Goal: Answer question/provide support

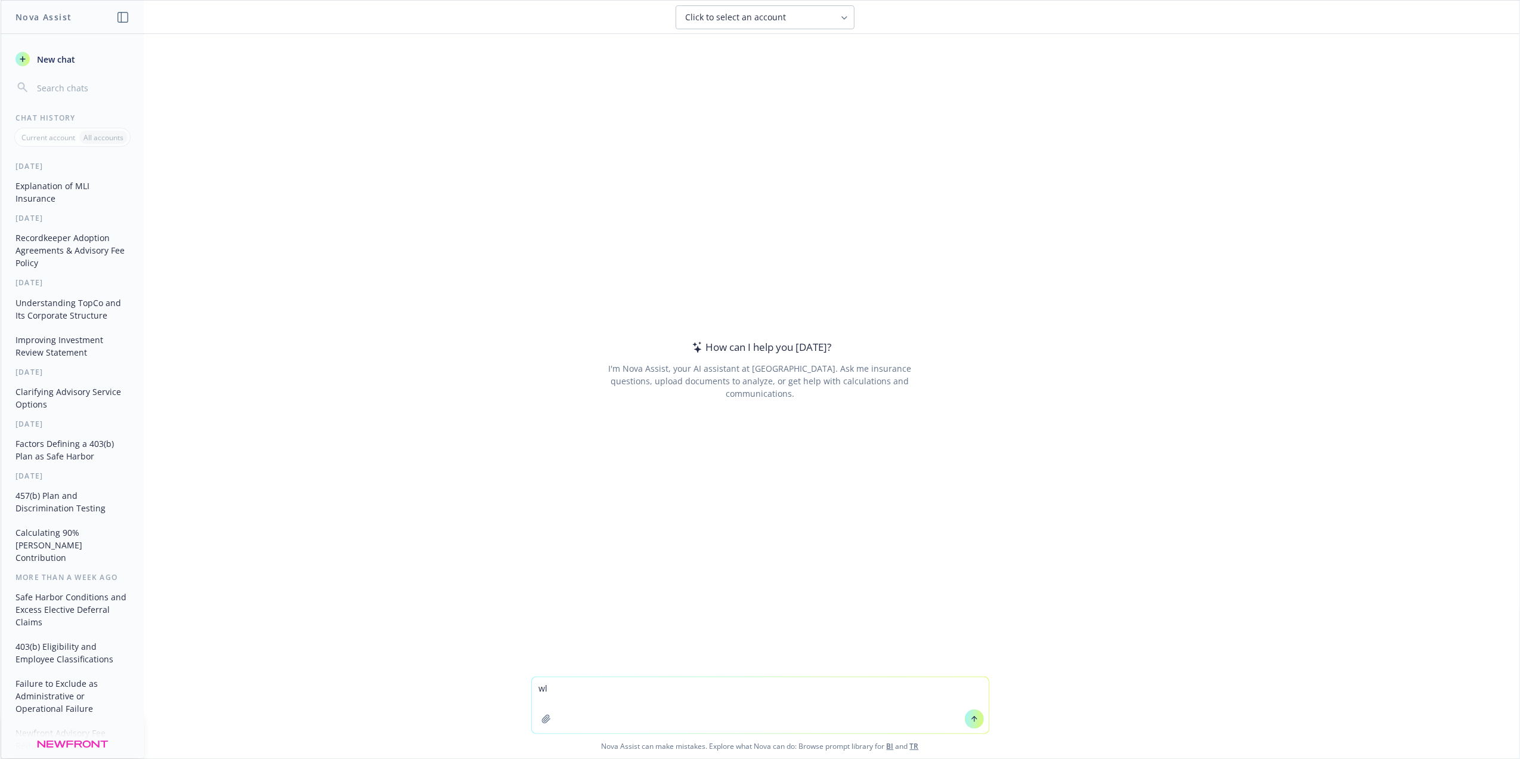
type textarea "w"
click at [674, 685] on textarea "what is this question referring to? If the plan is not subject to the minimum f…" at bounding box center [760, 705] width 457 height 56
click at [571, 688] on textarea "what is this question referring to? If the plan is not subject to the minimum f…" at bounding box center [760, 705] width 457 height 56
type textarea "what is this statement referring to? If the plan is not subject to the minimum …"
click at [972, 717] on icon at bounding box center [974, 717] width 5 height 2
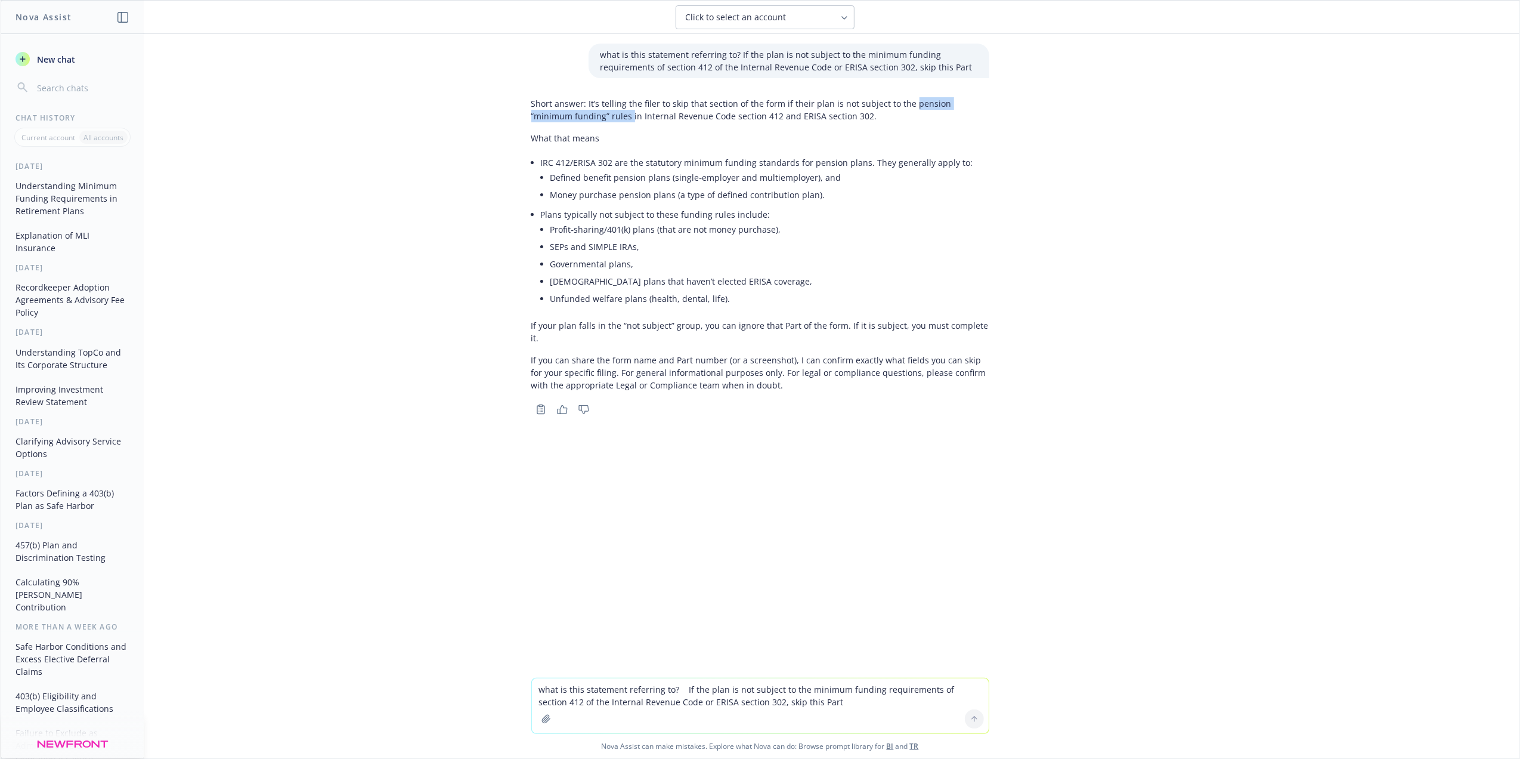
drag, startPoint x: 900, startPoint y: 103, endPoint x: 582, endPoint y: 117, distance: 318.2
click at [582, 117] on p "Short answer: It’s telling the filer to skip that section of the form if their …" at bounding box center [760, 109] width 458 height 25
copy p "pension “minimum funding” rules"
click at [771, 673] on div "what is this statement referring to? If the plan is not subject to the minimum …" at bounding box center [760, 356] width 1519 height 644
